Goal: Navigation & Orientation: Find specific page/section

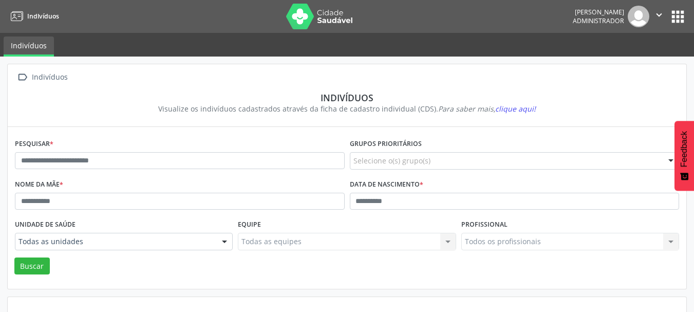
click at [659, 18] on icon "" at bounding box center [658, 14] width 11 height 11
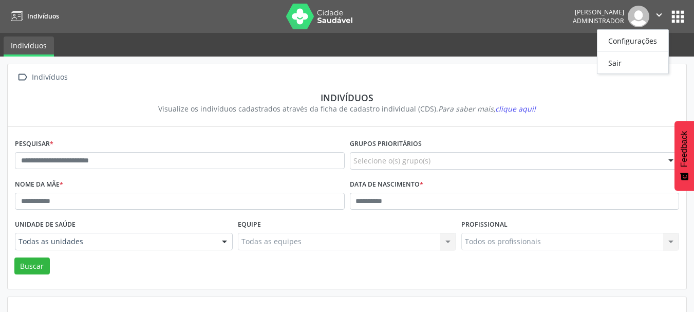
click at [535, 42] on ul "Indivíduos" at bounding box center [347, 45] width 694 height 24
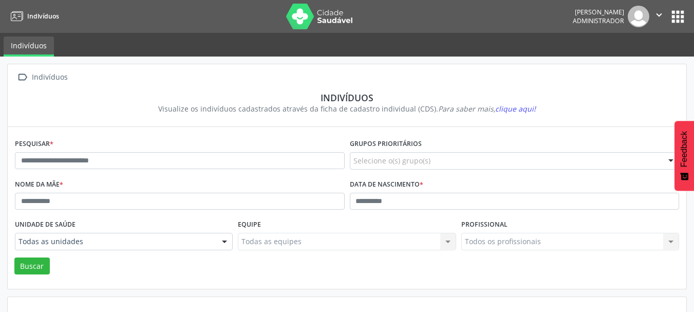
click at [677, 18] on button "apps" at bounding box center [678, 17] width 18 height 18
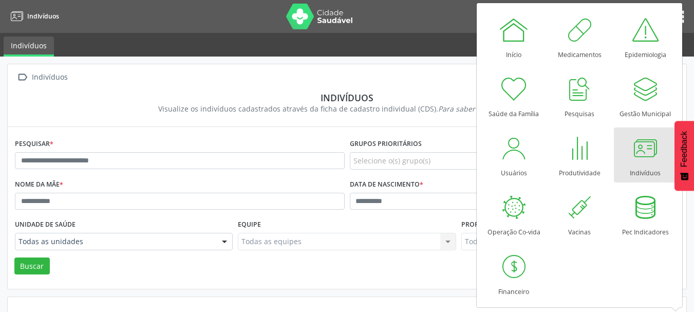
click at [363, 25] on nav "Indivíduos [PERSON_NAME] Administrador  Configurações Sair apps" at bounding box center [347, 16] width 694 height 33
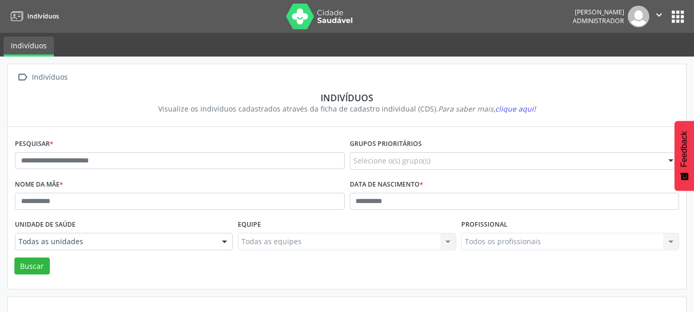
click at [605, 22] on span "Administrador" at bounding box center [598, 20] width 51 height 9
click at [660, 15] on icon "" at bounding box center [658, 14] width 11 height 11
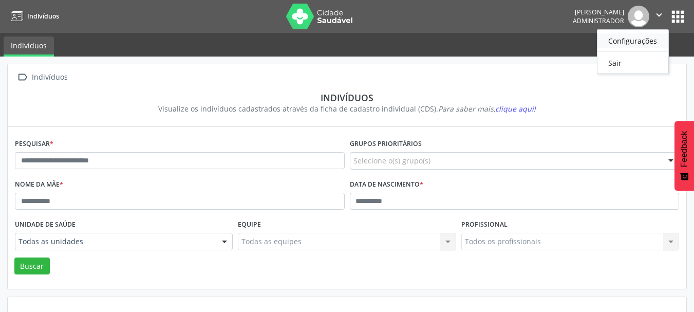
click at [630, 40] on link "Configurações" at bounding box center [632, 40] width 71 height 14
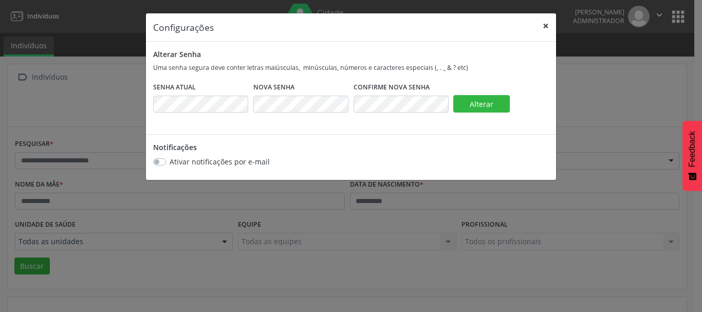
click at [550, 27] on button "×" at bounding box center [545, 25] width 21 height 25
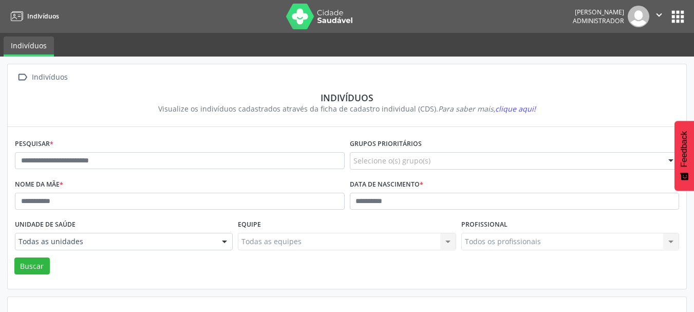
click at [591, 13] on div "[PERSON_NAME]" at bounding box center [598, 12] width 51 height 9
click at [608, 21] on span "Administrador" at bounding box center [598, 20] width 51 height 9
click at [660, 14] on icon "" at bounding box center [658, 14] width 11 height 11
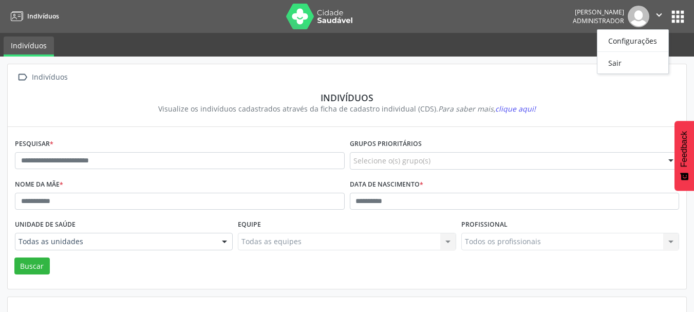
click at [538, 33] on ul "Indivíduos" at bounding box center [347, 45] width 694 height 24
